Goal: Task Accomplishment & Management: Manage account settings

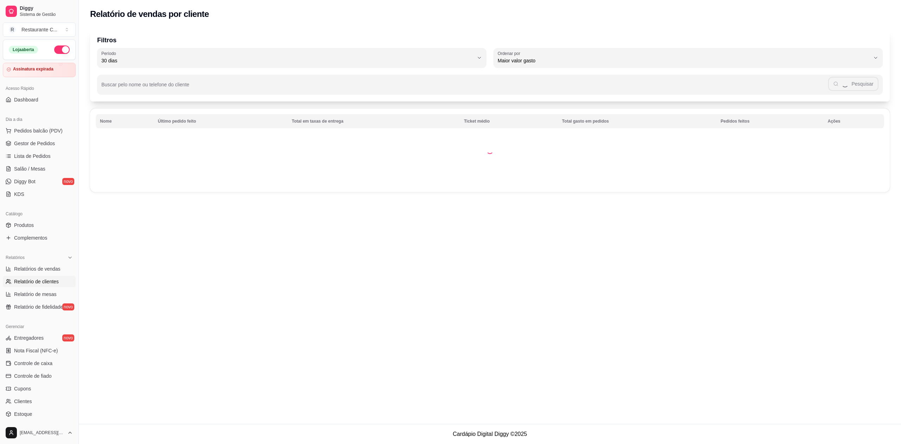
select select "30"
select select "HIGHEST_TOTAL_SPENT_WITH_ORDERS"
click at [45, 144] on span "Gestor de Pedidos" at bounding box center [34, 143] width 41 height 7
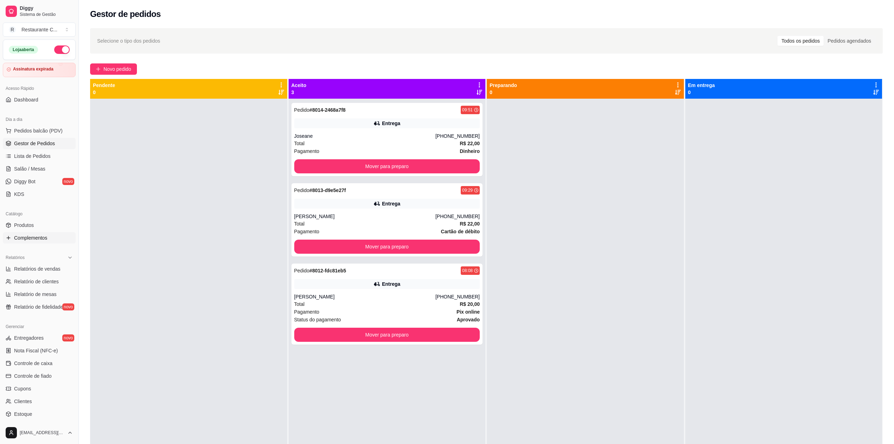
drag, startPoint x: 38, startPoint y: 241, endPoint x: 45, endPoint y: 244, distance: 7.5
click at [39, 241] on span "Complementos" at bounding box center [30, 237] width 33 height 7
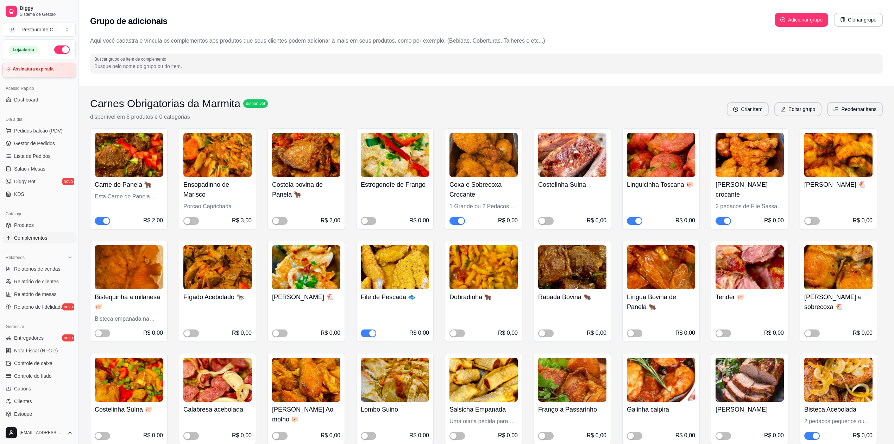
click at [42, 68] on article "Assinatura expirada" at bounding box center [33, 69] width 41 height 5
click at [44, 145] on span "Gestor de Pedidos" at bounding box center [34, 143] width 41 height 7
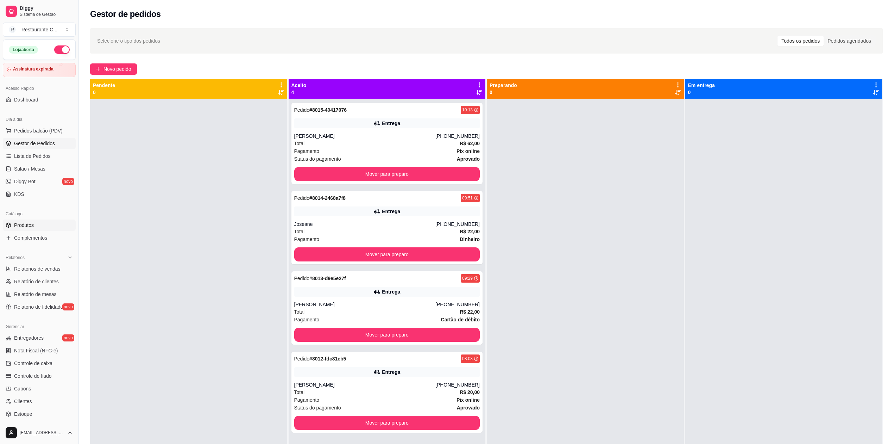
click at [34, 221] on link "Produtos" at bounding box center [39, 224] width 73 height 11
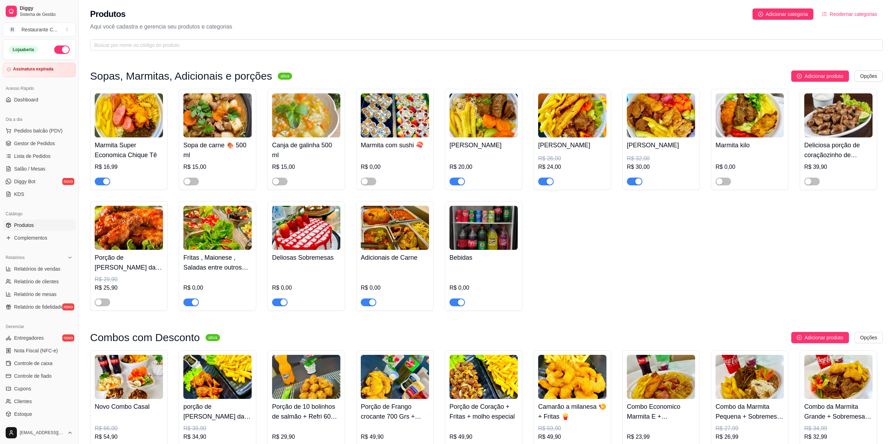
click at [134, 120] on img at bounding box center [129, 115] width 68 height 44
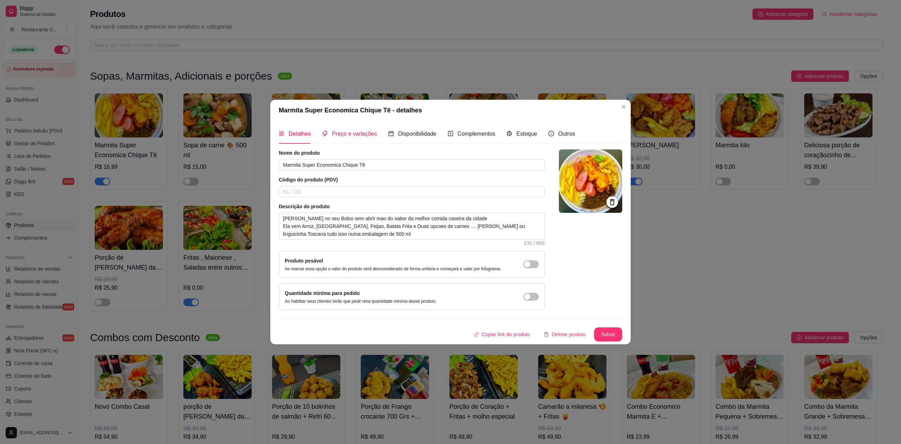
click at [345, 134] on span "Preço e variações" at bounding box center [354, 134] width 45 height 6
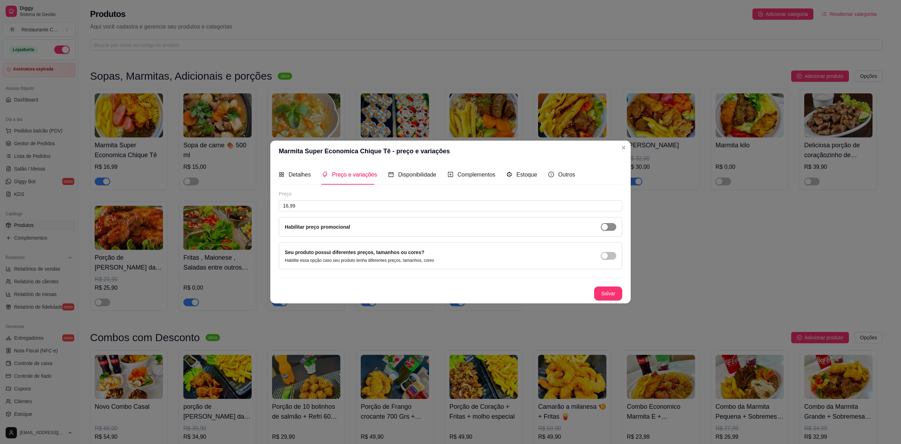
click at [608, 226] on button "button" at bounding box center [608, 227] width 15 height 8
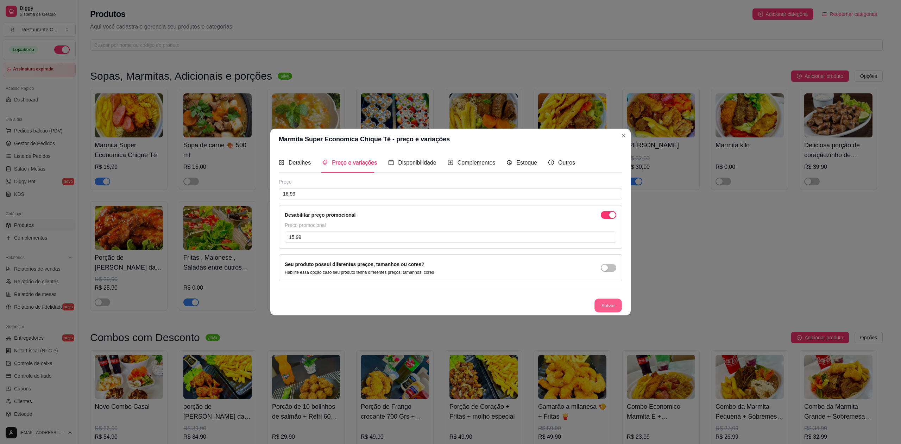
click at [607, 306] on button "Salvar" at bounding box center [608, 306] width 27 height 14
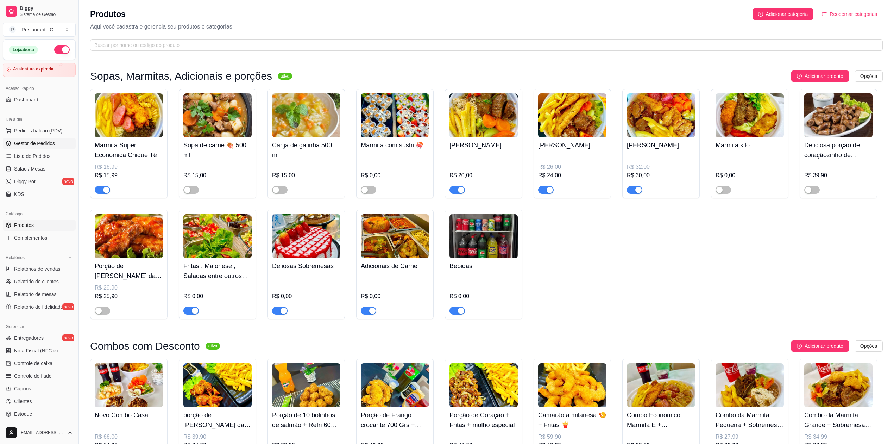
click at [44, 144] on span "Gestor de Pedidos" at bounding box center [34, 143] width 41 height 7
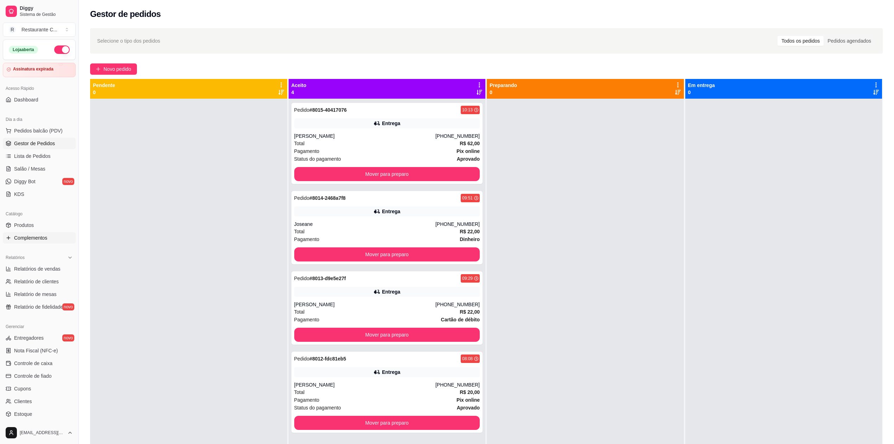
click at [39, 237] on span "Complementos" at bounding box center [30, 237] width 33 height 7
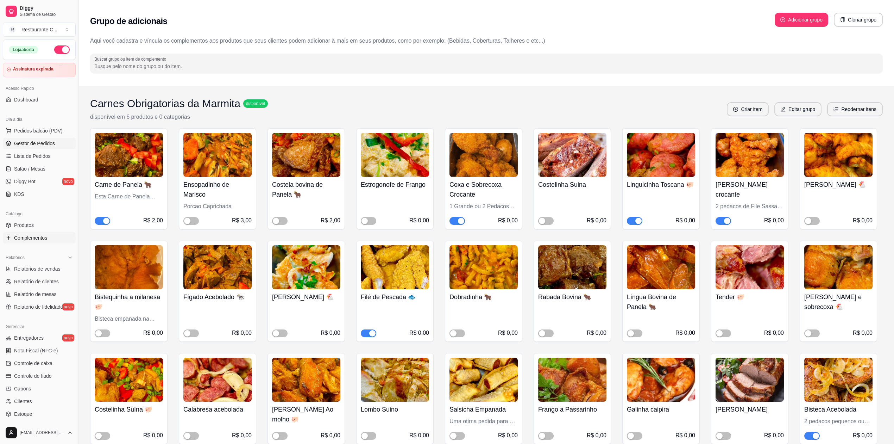
click at [49, 141] on span "Gestor de Pedidos" at bounding box center [34, 143] width 41 height 7
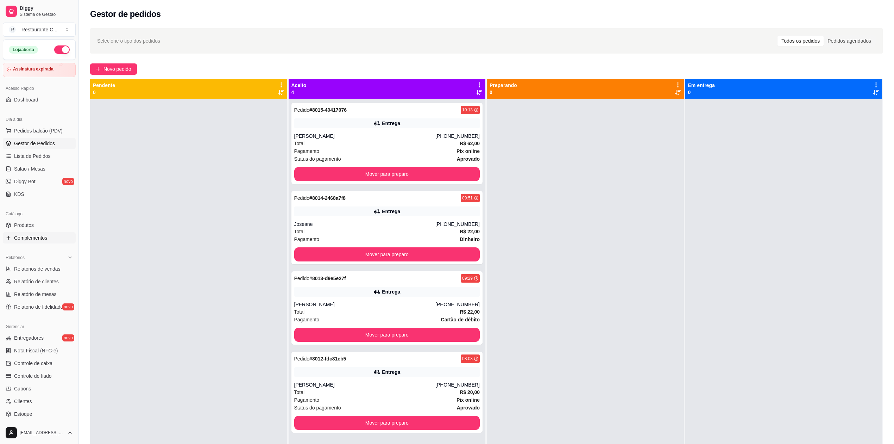
click at [41, 237] on span "Complementos" at bounding box center [30, 237] width 33 height 7
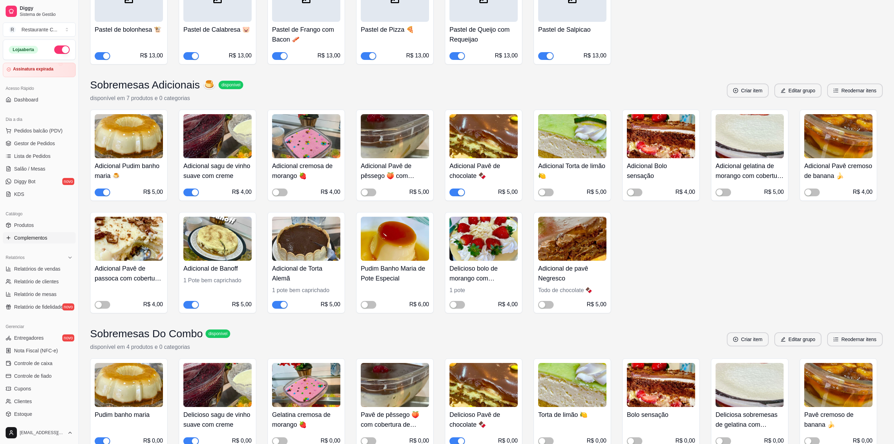
scroll to position [1126, 0]
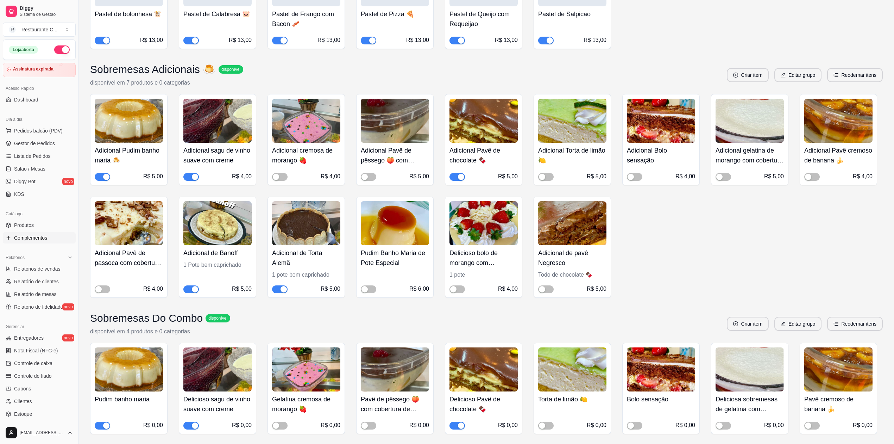
click at [275, 293] on span "button" at bounding box center [279, 289] width 15 height 8
click at [191, 293] on button "button" at bounding box center [190, 289] width 15 height 8
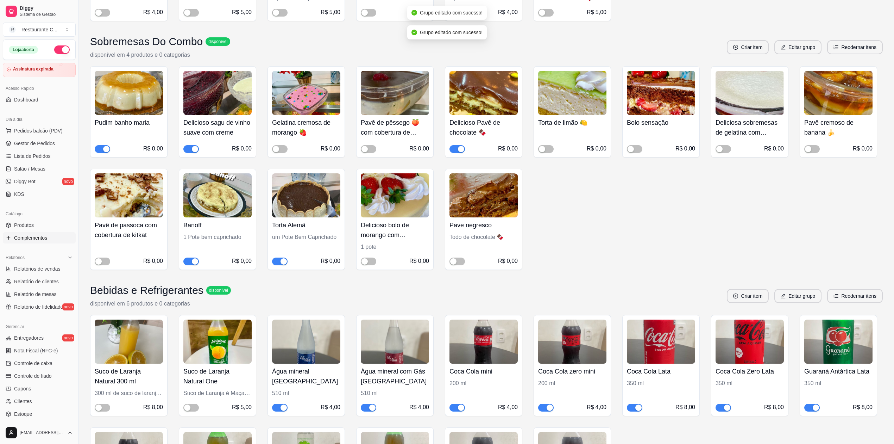
scroll to position [1408, 0]
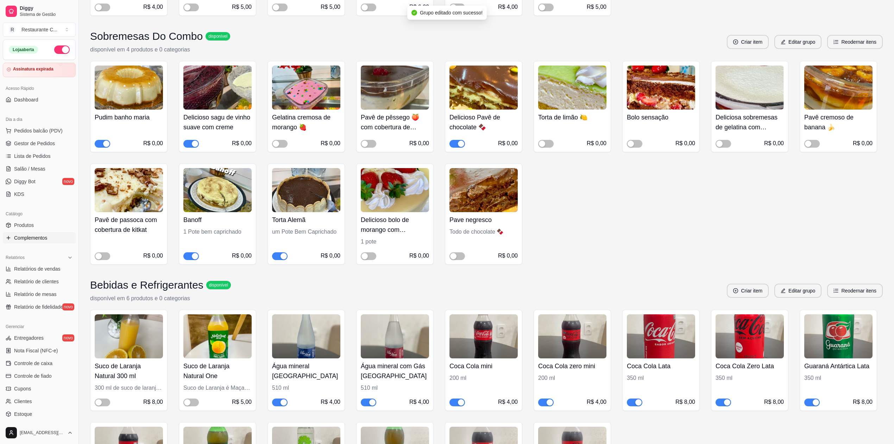
click at [281, 259] on div "button" at bounding box center [284, 256] width 6 height 6
click at [189, 260] on span "button" at bounding box center [190, 256] width 15 height 8
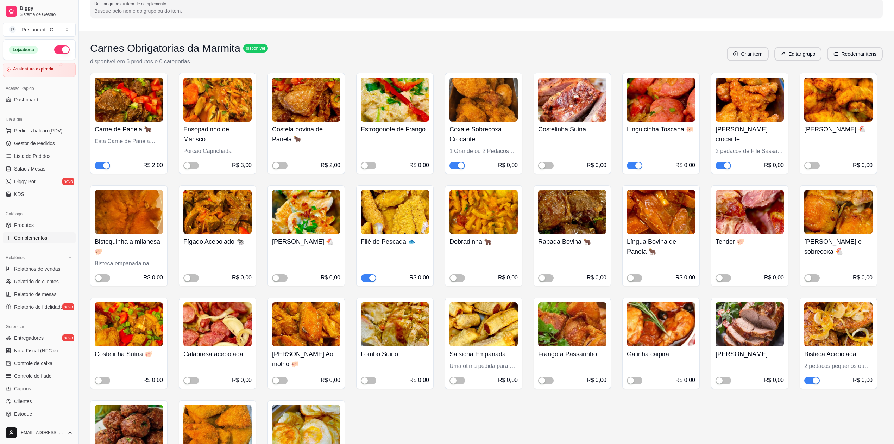
scroll to position [0, 0]
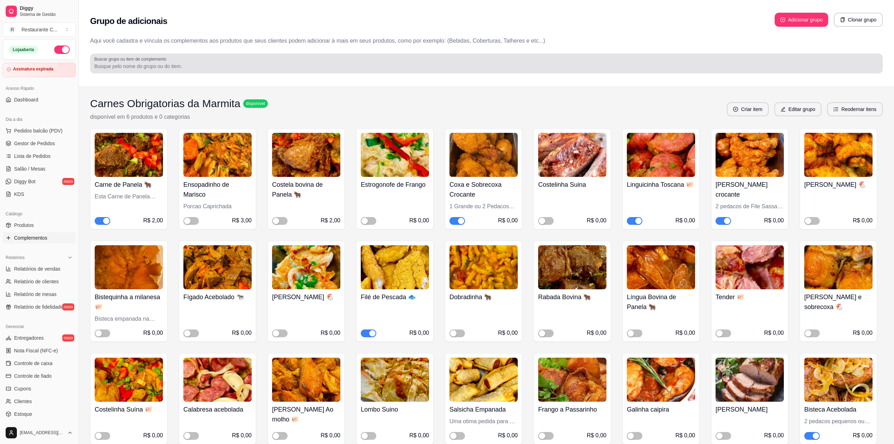
click at [135, 59] on label "Buscar grupo ou item de complemento" at bounding box center [131, 59] width 74 height 6
click at [135, 63] on input "Buscar grupo ou item de complemento" at bounding box center [486, 66] width 784 height 7
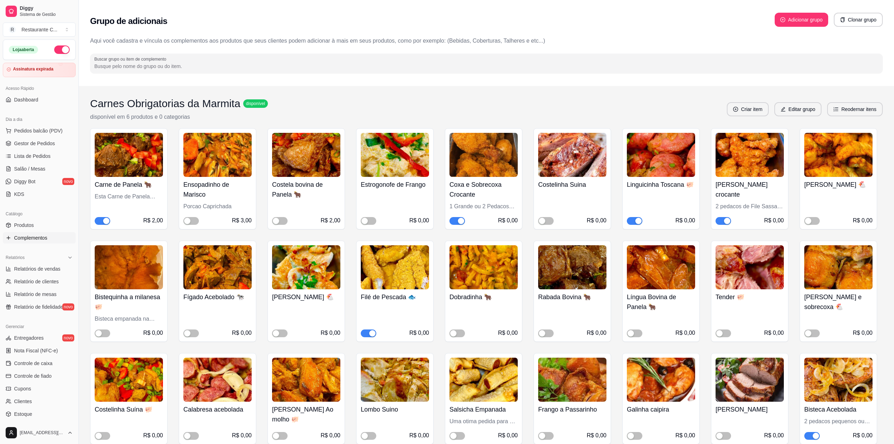
click at [170, 63] on input "Buscar grupo ou item de complemento" at bounding box center [486, 66] width 784 height 7
click at [40, 143] on span "Gestor de Pedidos" at bounding box center [34, 143] width 41 height 7
